Goal: Contribute content: Contribute content

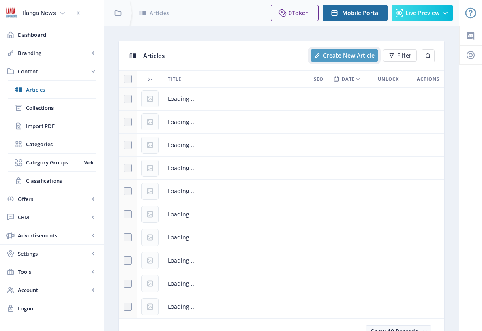
click at [347, 58] on span "Create New Article" at bounding box center [349, 55] width 52 height 6
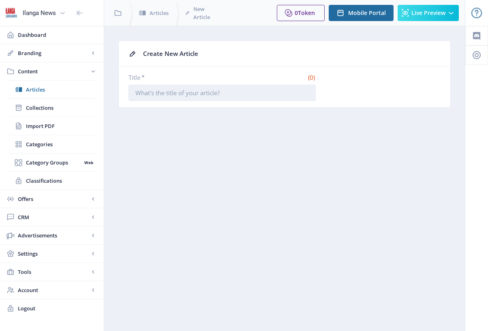
click at [149, 95] on input "Title *" at bounding box center [222, 93] width 187 height 16
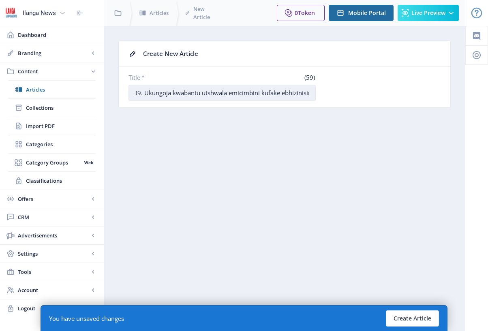
scroll to position [0, 7]
click at [166, 94] on input "09. Ukungoja kwabantu utshwala emicimbini kufake ebhizinisini" at bounding box center [222, 93] width 187 height 16
click at [139, 92] on input "09. Ukungoja" kwabantu utshwala emicimbini kufake ebhizinisini" at bounding box center [222, 93] width 187 height 16
click at [268, 95] on input "09. "Ukungoja" kwabantu utshwala emicimbini kufake ebhizinisini" at bounding box center [222, 93] width 187 height 16
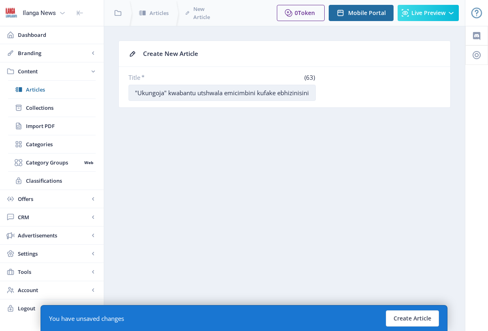
drag, startPoint x: 268, startPoint y: 91, endPoint x: 307, endPoint y: 92, distance: 38.6
click at [307, 92] on input "09. "Ukungoja" kwabantu utshwala emicimbini kufake ebhizinisini" at bounding box center [222, 93] width 187 height 16
drag, startPoint x: 276, startPoint y: 93, endPoint x: 294, endPoint y: 95, distance: 17.5
click at [294, 95] on input "09. "Ukungoja" kwabantu utshwala emicimbini kuuvi" at bounding box center [222, 93] width 187 height 16
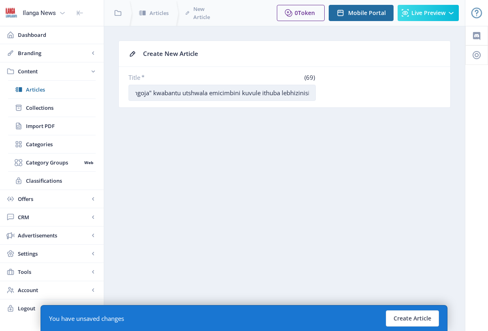
scroll to position [0, 27]
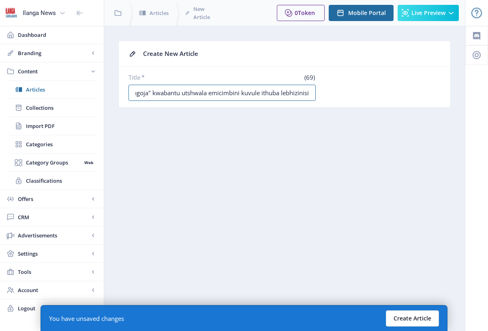
type input "09. "Ukungoja" kwabantu utshwala emicimbini kuvule ithuba lebhizinisi"
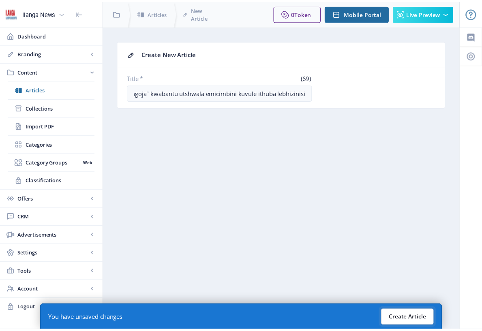
scroll to position [0, 0]
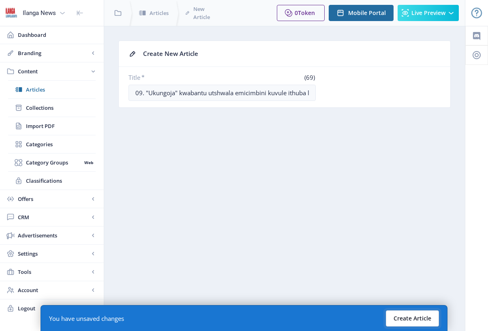
click at [418, 321] on button "Create Article" at bounding box center [412, 319] width 53 height 16
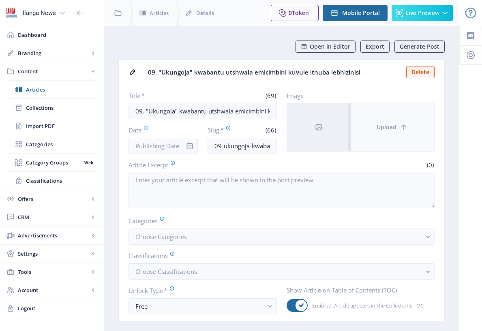
click at [395, 131] on button "Upload" at bounding box center [393, 127] width 84 height 48
click at [381, 131] on button "Upload" at bounding box center [393, 127] width 84 height 48
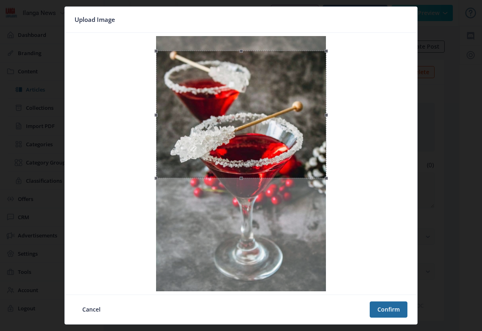
drag, startPoint x: 279, startPoint y: 142, endPoint x: 277, endPoint y: 151, distance: 8.9
click at [277, 151] on div at bounding box center [241, 115] width 170 height 128
click at [389, 306] on button "Confirm" at bounding box center [389, 310] width 38 height 16
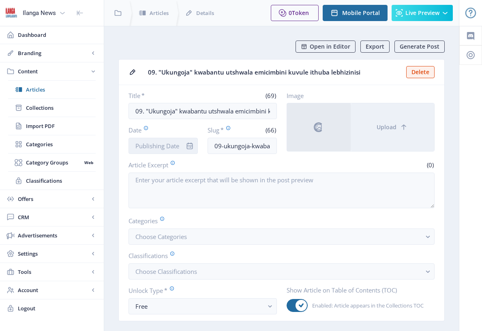
click at [164, 150] on input "Date" at bounding box center [163, 146] width 69 height 16
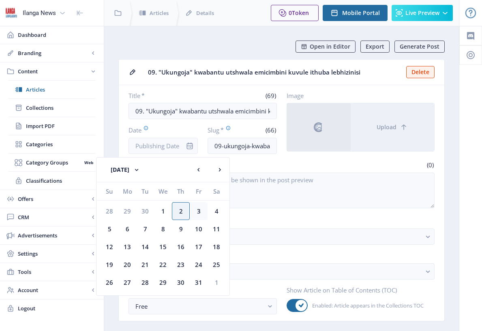
click at [198, 210] on div "3" at bounding box center [199, 211] width 18 height 18
type input "[DATE]"
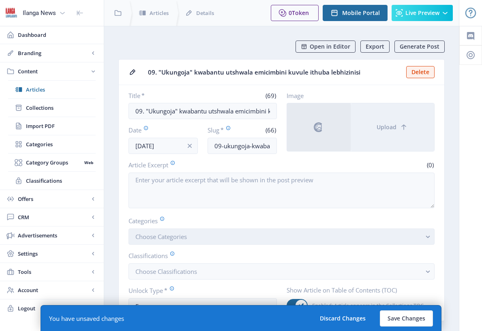
click at [179, 238] on span "Choose Categories" at bounding box center [162, 237] width 52 height 8
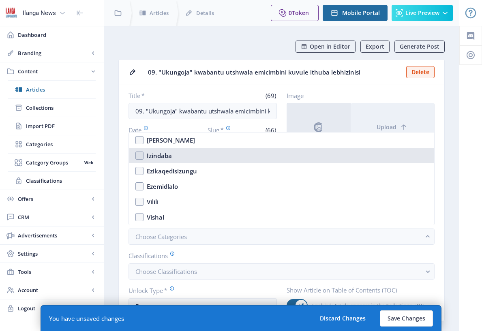
click at [137, 155] on nb-option "Izindaba" at bounding box center [281, 155] width 305 height 15
checkbox input "true"
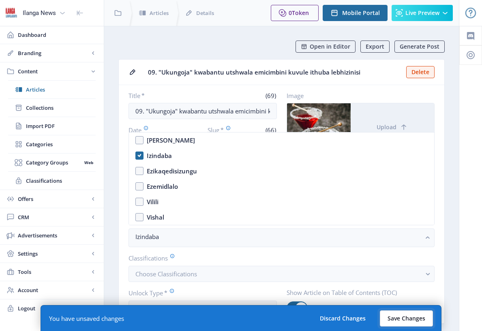
click at [413, 317] on button "Save Changes" at bounding box center [406, 319] width 53 height 16
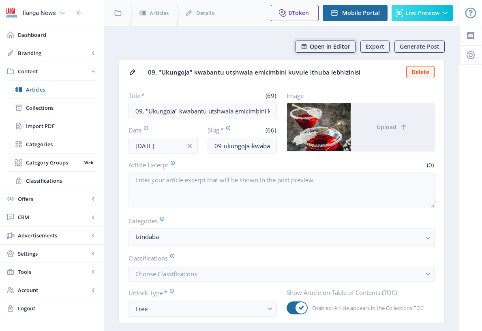
click at [334, 48] on span "Open in Editor" at bounding box center [330, 46] width 41 height 6
